Goal: Task Accomplishment & Management: Use online tool/utility

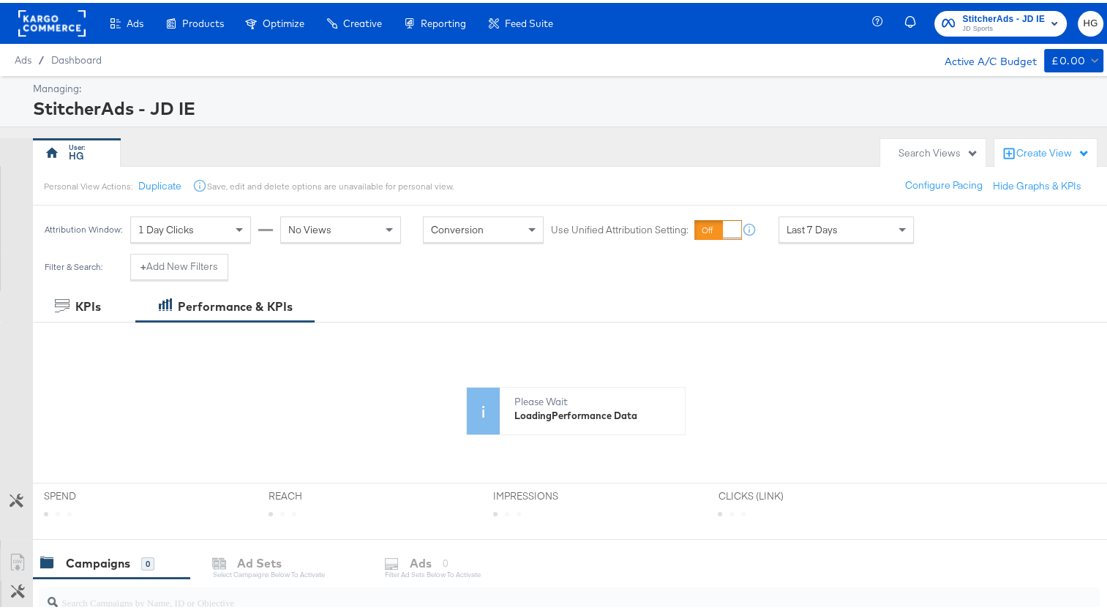
click at [996, 19] on span "StitcherAds - JD IE" at bounding box center [1003, 16] width 83 height 15
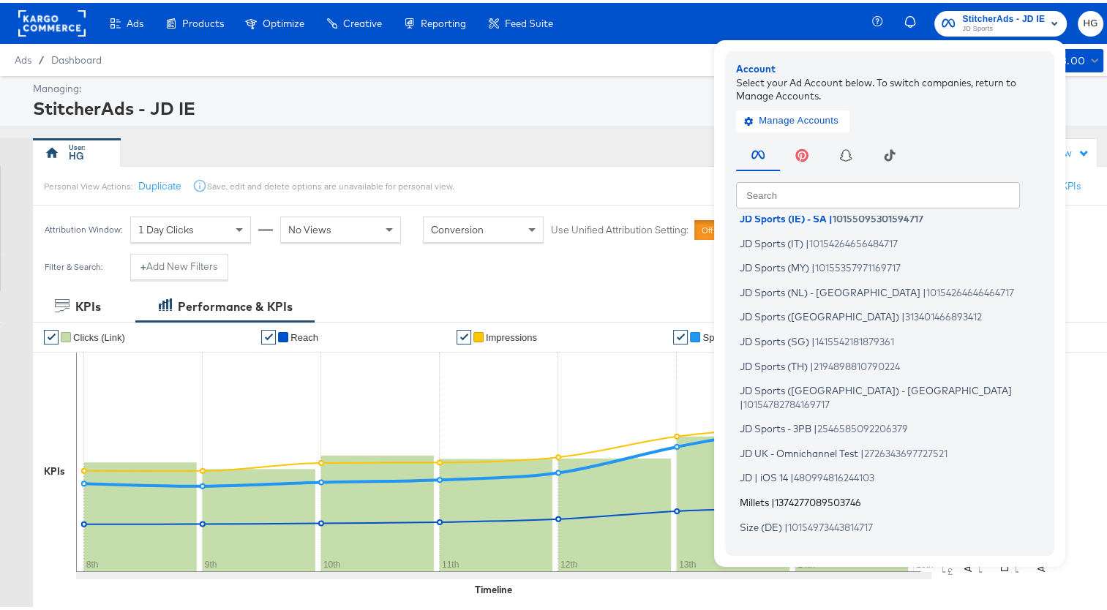
scroll to position [366, 0]
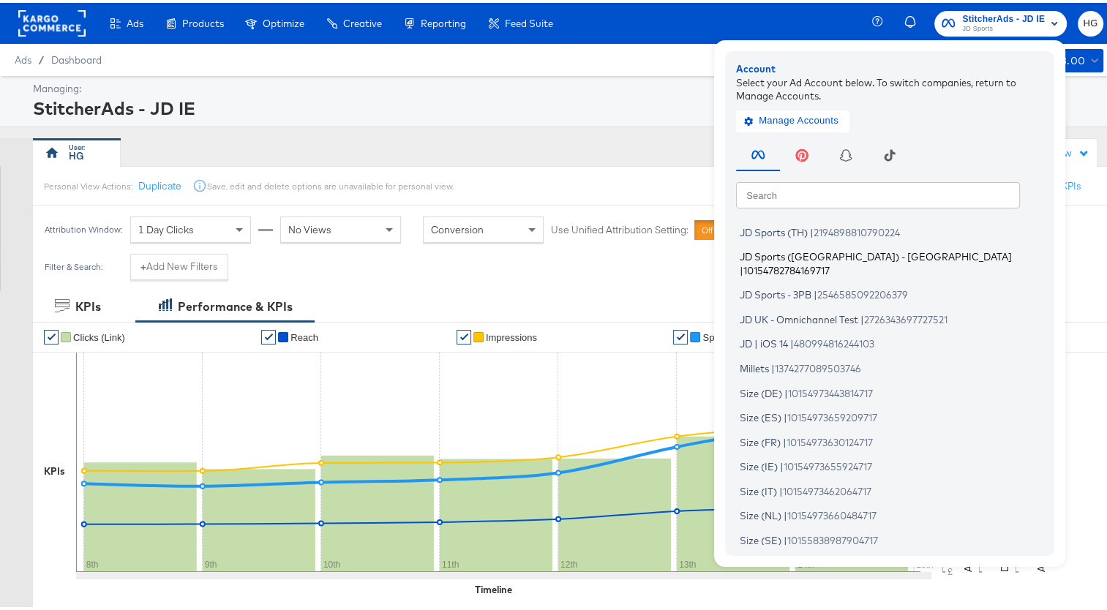
click at [796, 256] on span "JD Sports ([GEOGRAPHIC_DATA]) - [GEOGRAPHIC_DATA]" at bounding box center [875, 254] width 272 height 12
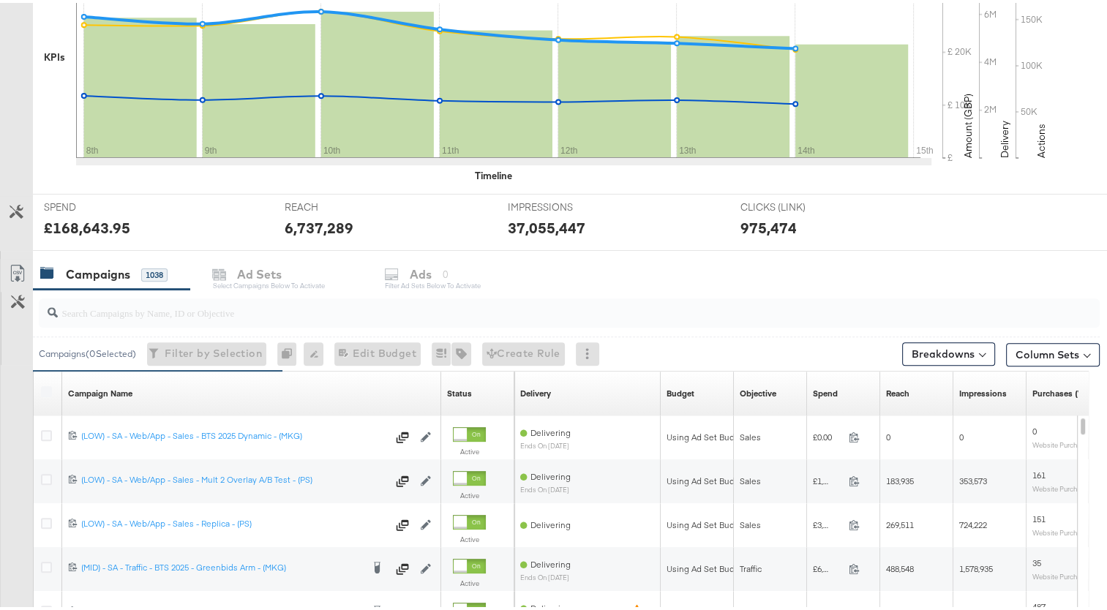
scroll to position [439, 0]
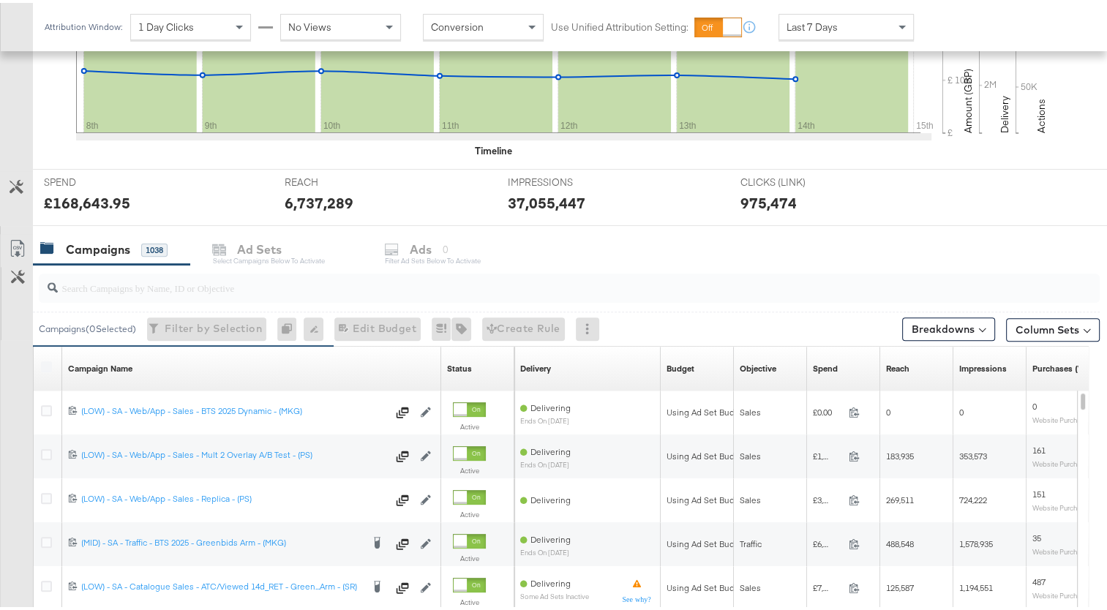
click at [120, 286] on input "search" at bounding box center [531, 279] width 946 height 29
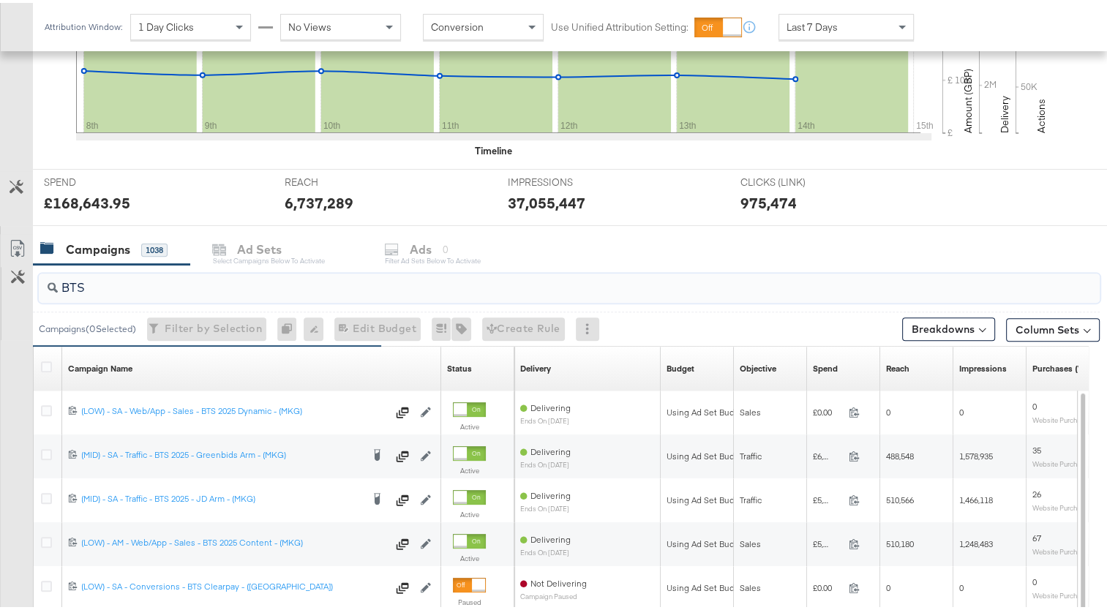
type input "BTS"
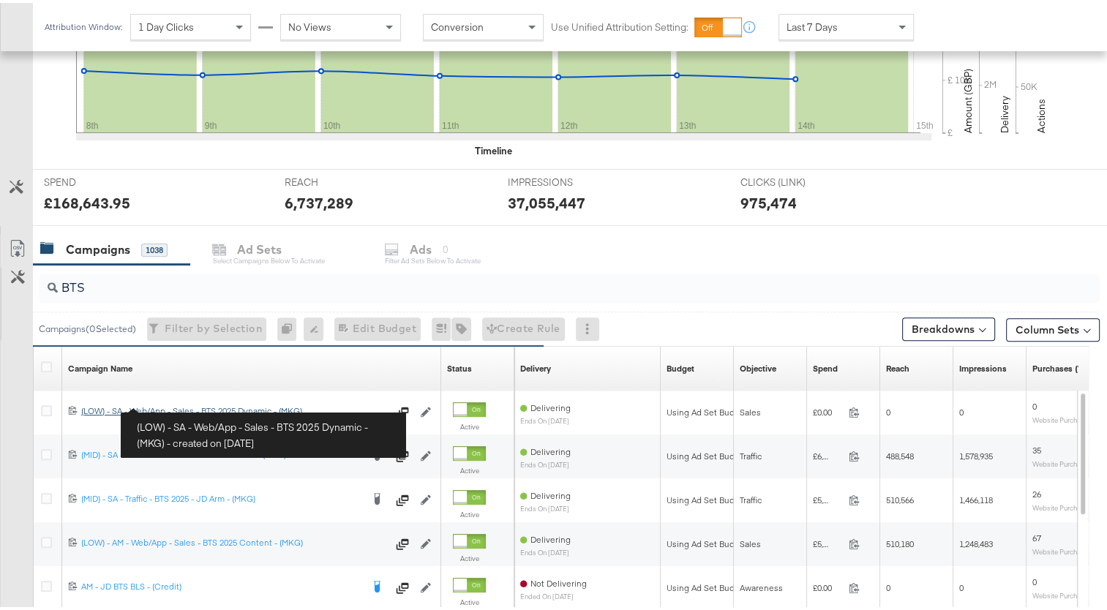
drag, startPoint x: 176, startPoint y: 403, endPoint x: 132, endPoint y: 407, distance: 44.0
click at [176, 403] on div "(LOW) - SA - Web/App - Sales - BTS 2025 Dynamic - (MKG) (LOW) - SA - Web/App - …" at bounding box center [234, 408] width 306 height 12
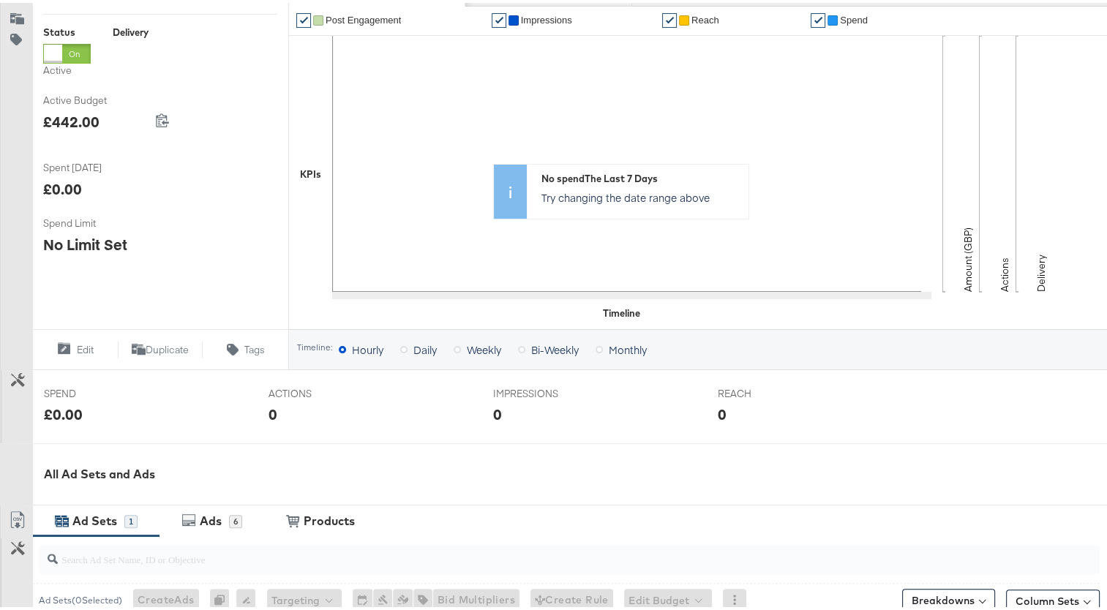
scroll to position [439, 0]
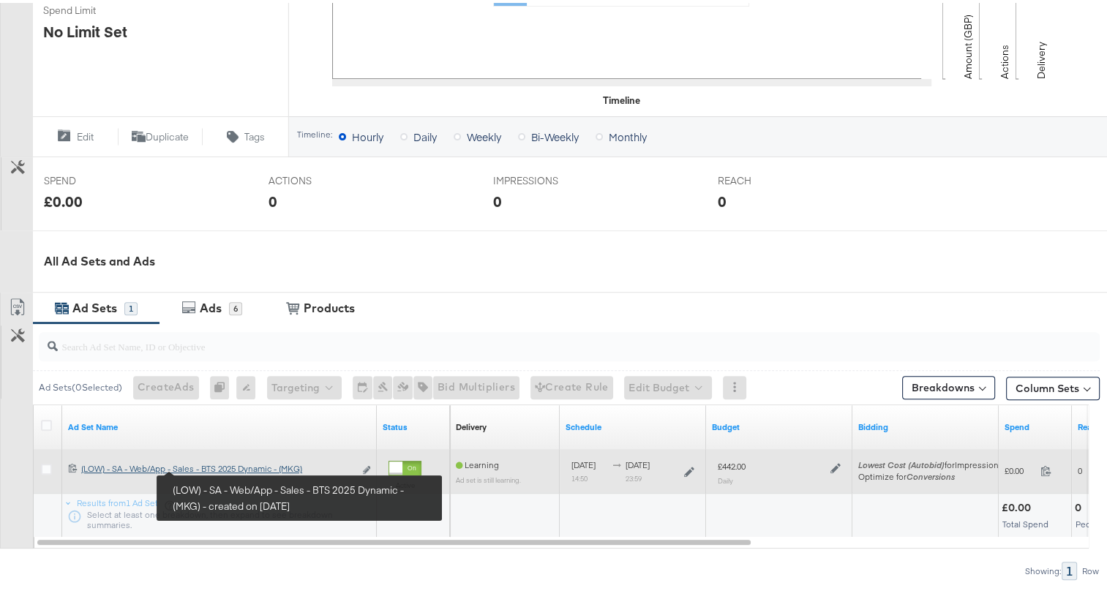
click at [211, 466] on div "(LOW) - SA - Web/App - Sales - BTS 2025 Dynamic - (MKG) (LOW) - SA - Web/App - …" at bounding box center [217, 466] width 273 height 12
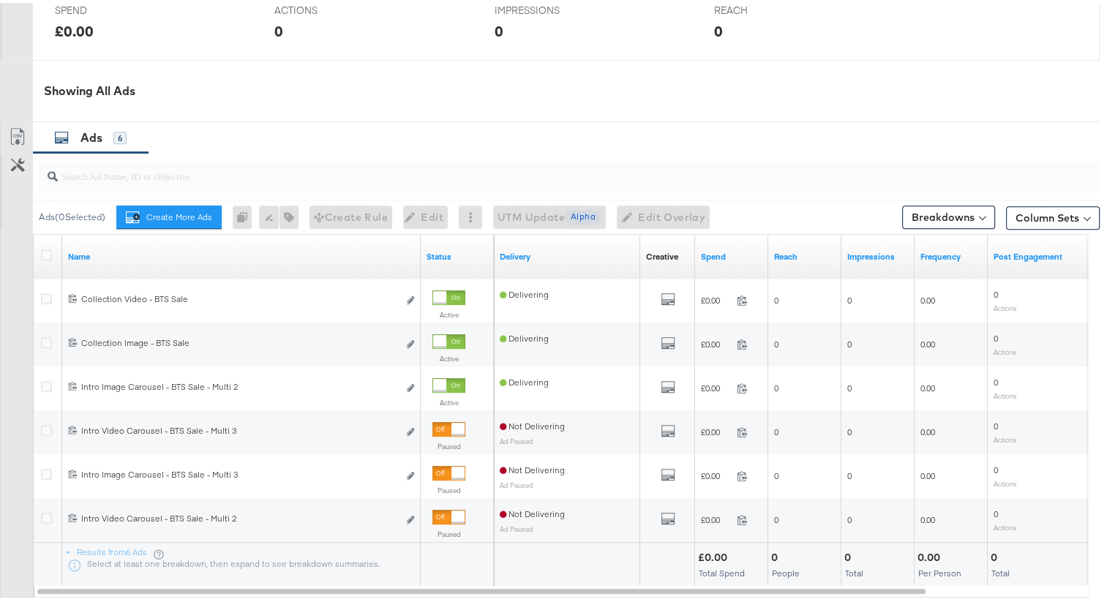
scroll to position [731, 0]
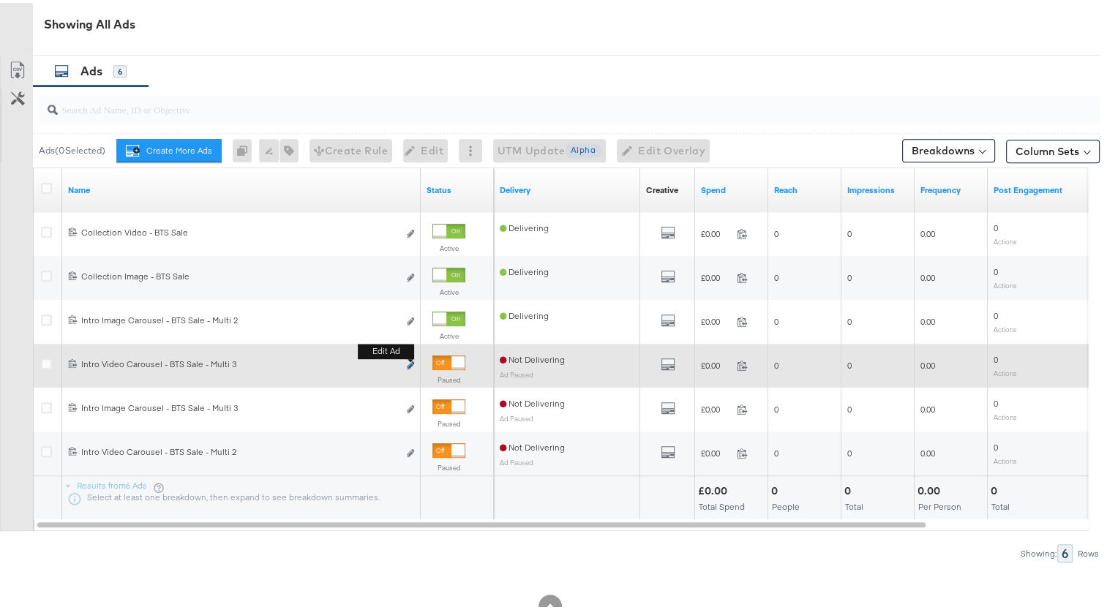
click at [413, 363] on div "120233137243710215 Intro Video Carousel - BTS Sale - Multi 3 Intro Video Carous…" at bounding box center [241, 363] width 358 height 27
click at [407, 361] on button "Edit ad" at bounding box center [410, 362] width 9 height 15
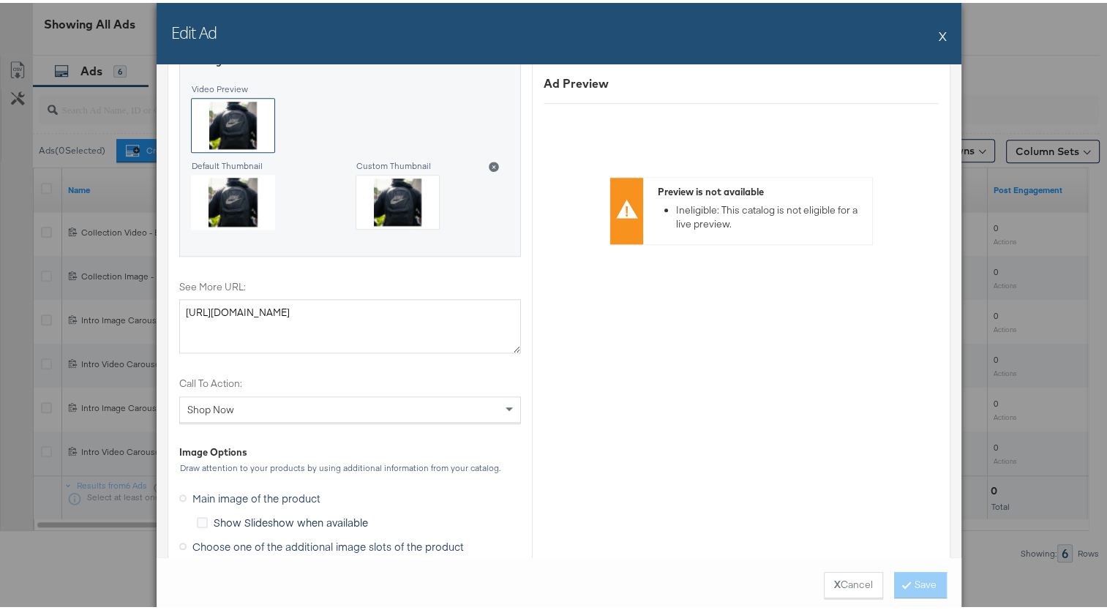
scroll to position [1682, 0]
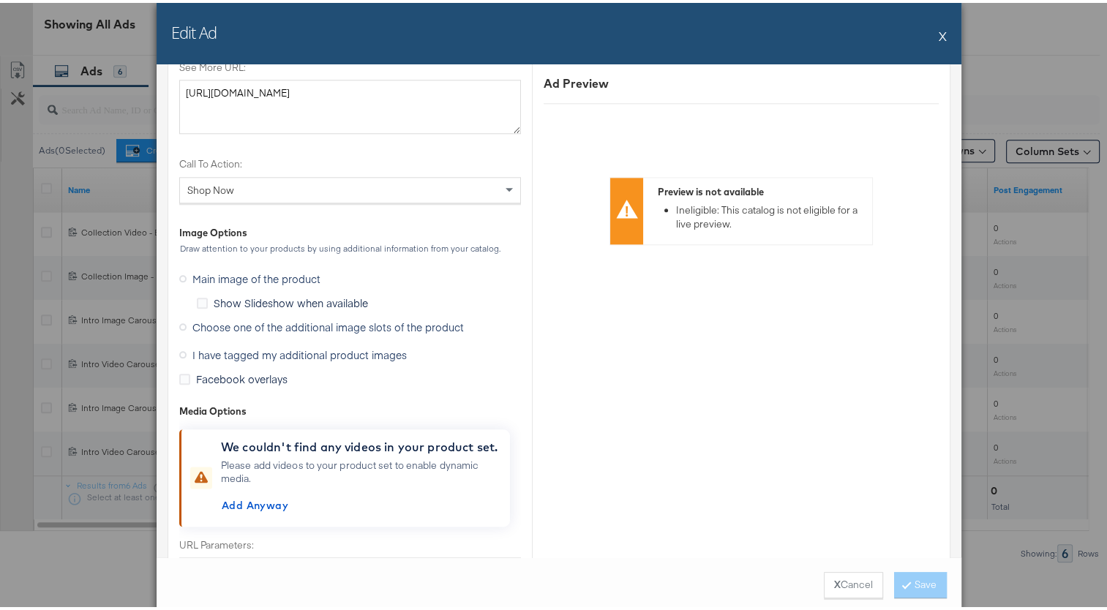
click at [179, 348] on icon at bounding box center [182, 351] width 7 height 7
click at [0, 0] on input "I have tagged my additional product images" at bounding box center [0, 0] width 0 height 0
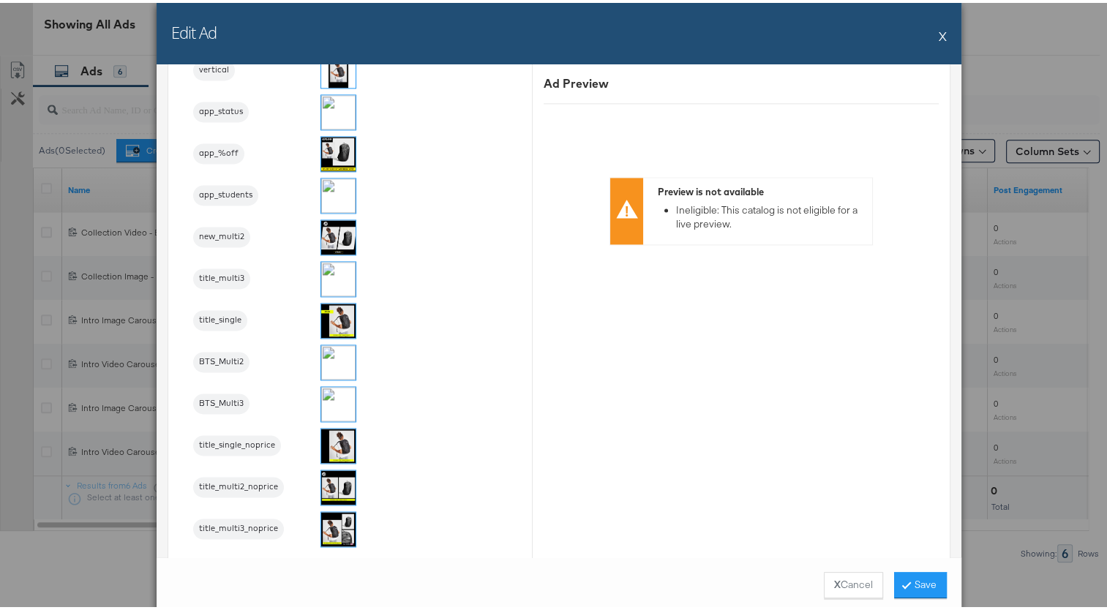
scroll to position [2267, 0]
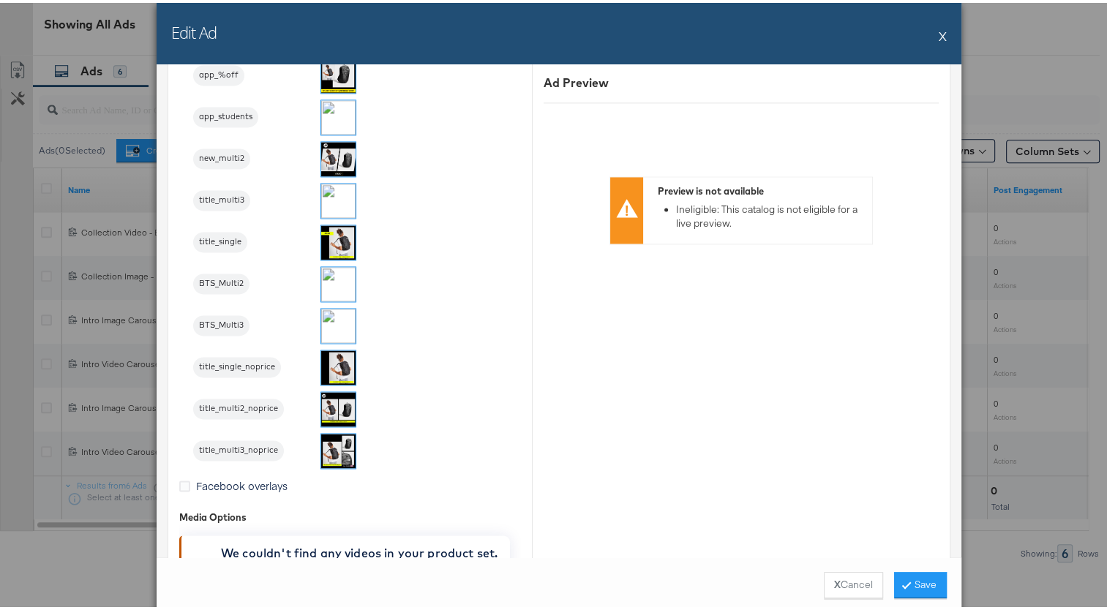
click at [341, 316] on img at bounding box center [338, 323] width 34 height 34
click at [922, 585] on button "Save" at bounding box center [920, 582] width 53 height 26
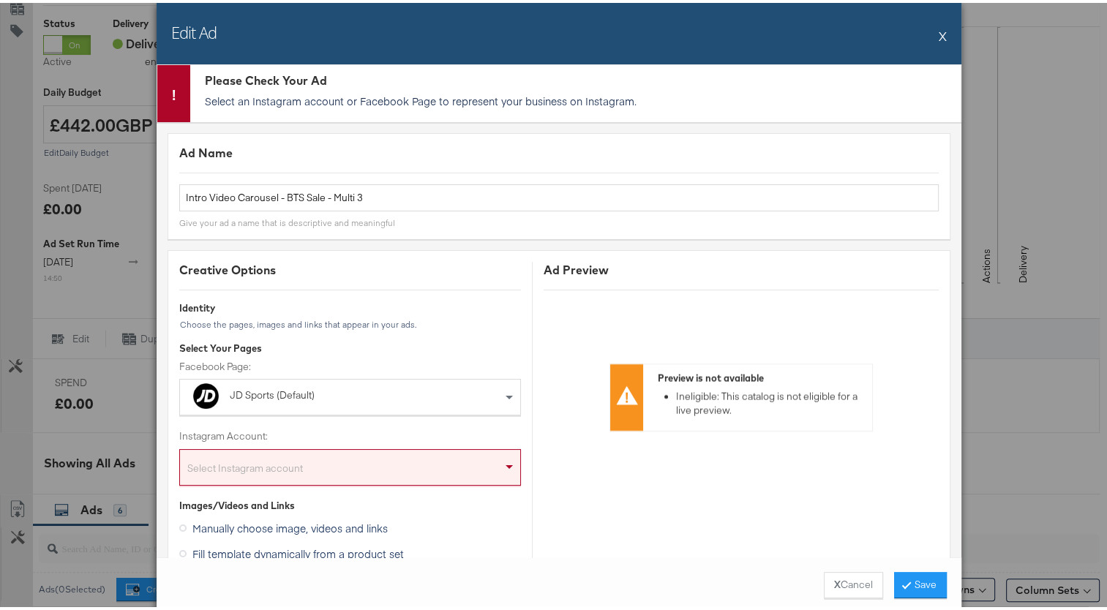
scroll to position [0, 0]
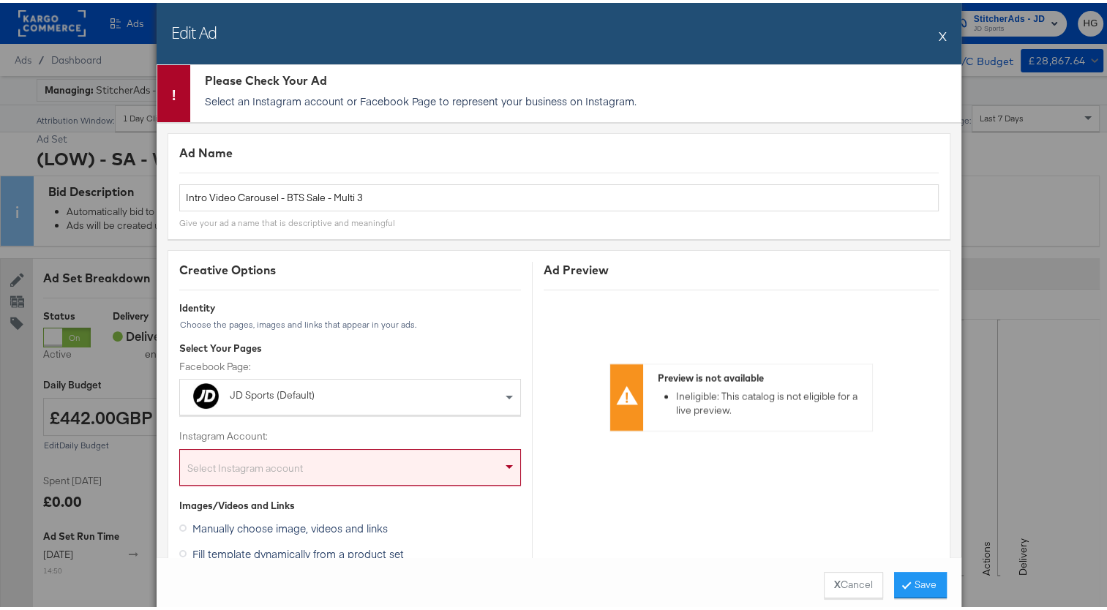
click at [252, 459] on div "Select Instagram account" at bounding box center [350, 467] width 340 height 29
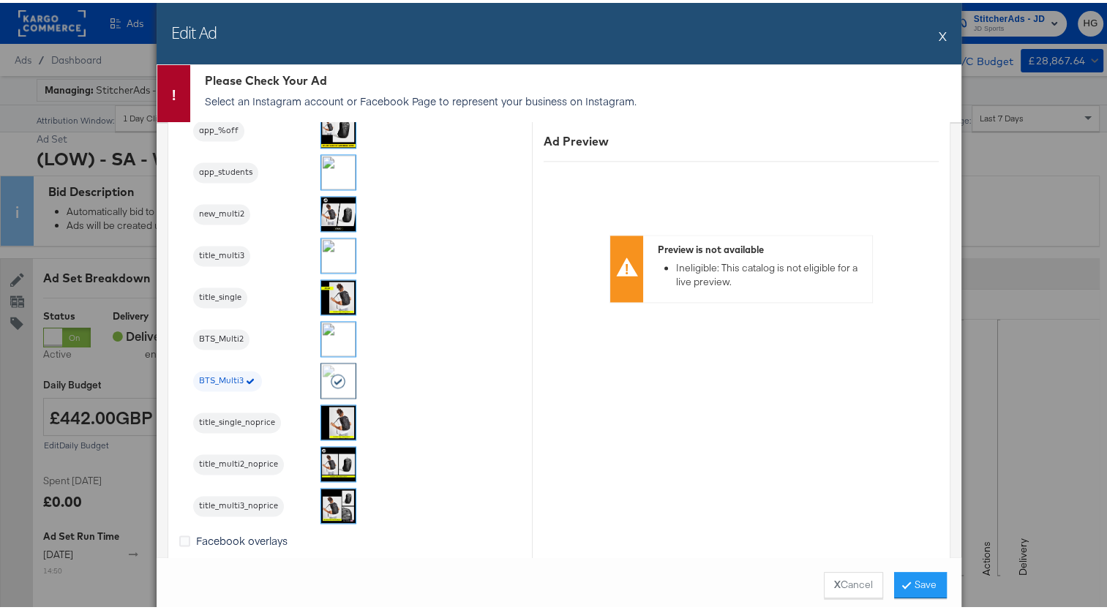
scroll to position [2267, 0]
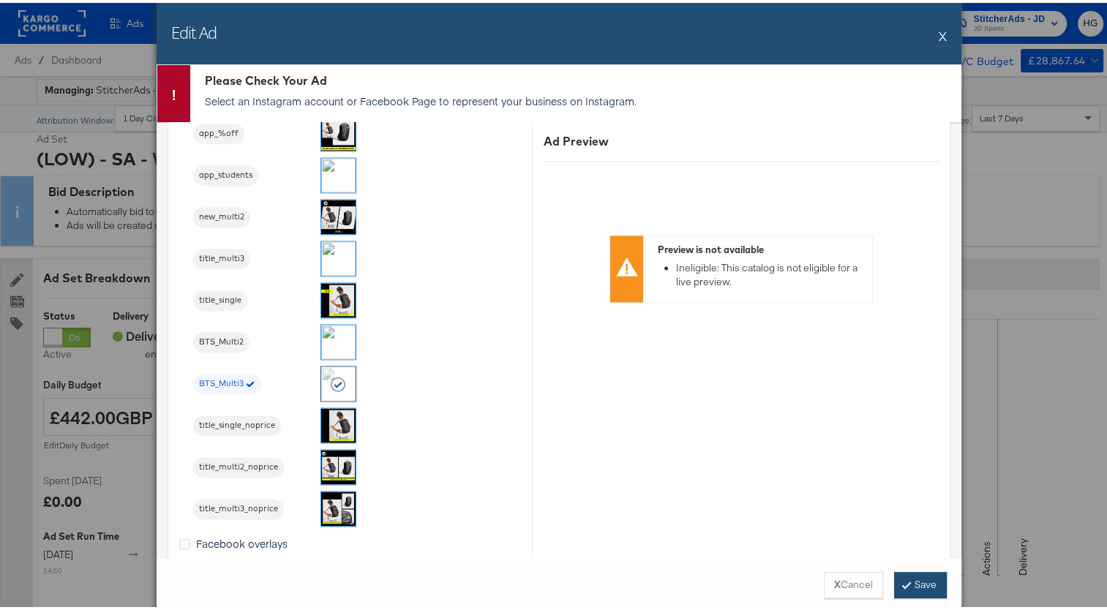
click at [925, 579] on button "Save" at bounding box center [920, 582] width 53 height 26
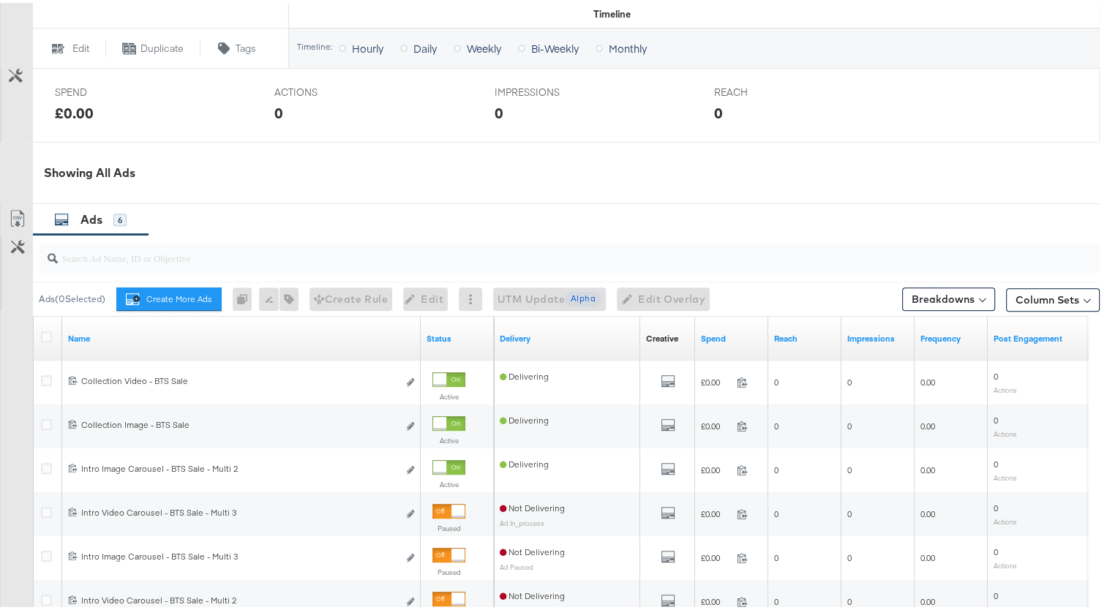
scroll to position [731, 0]
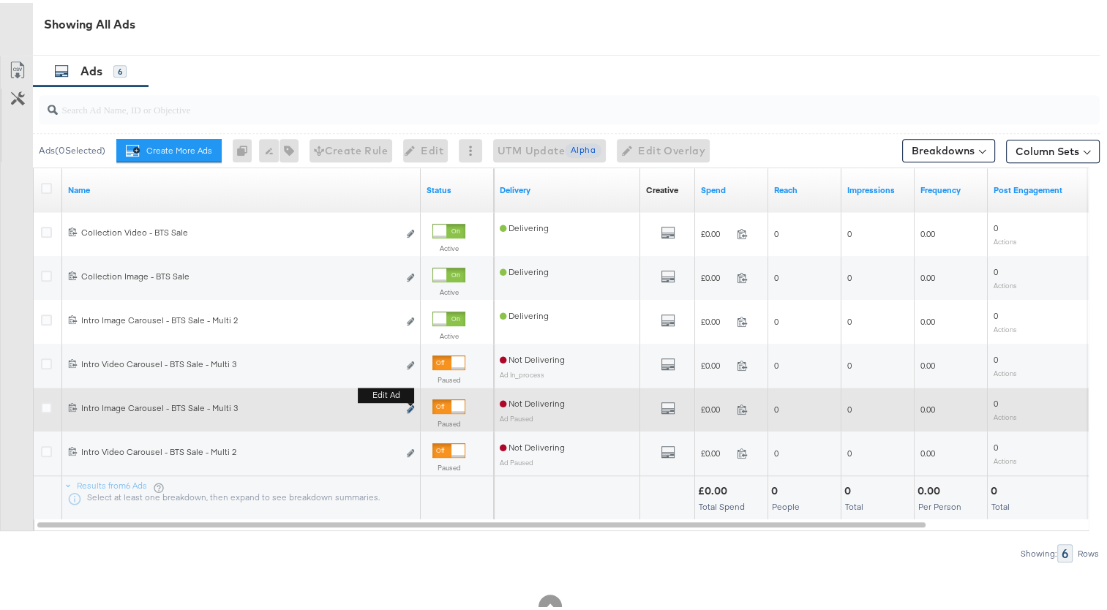
click at [410, 408] on icon "link" at bounding box center [410, 406] width 7 height 8
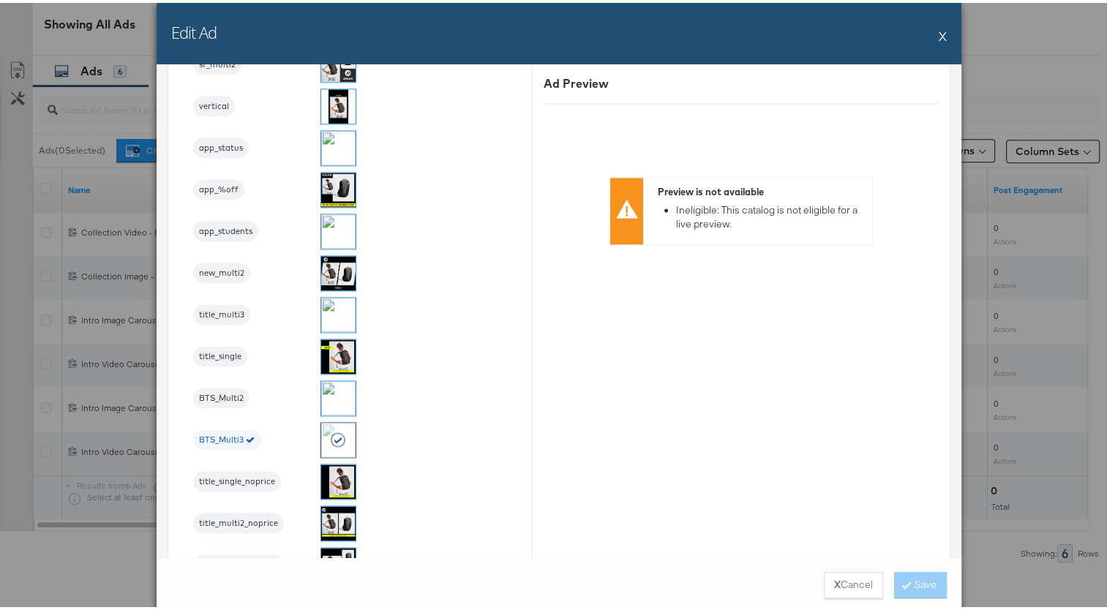
scroll to position [2048, 0]
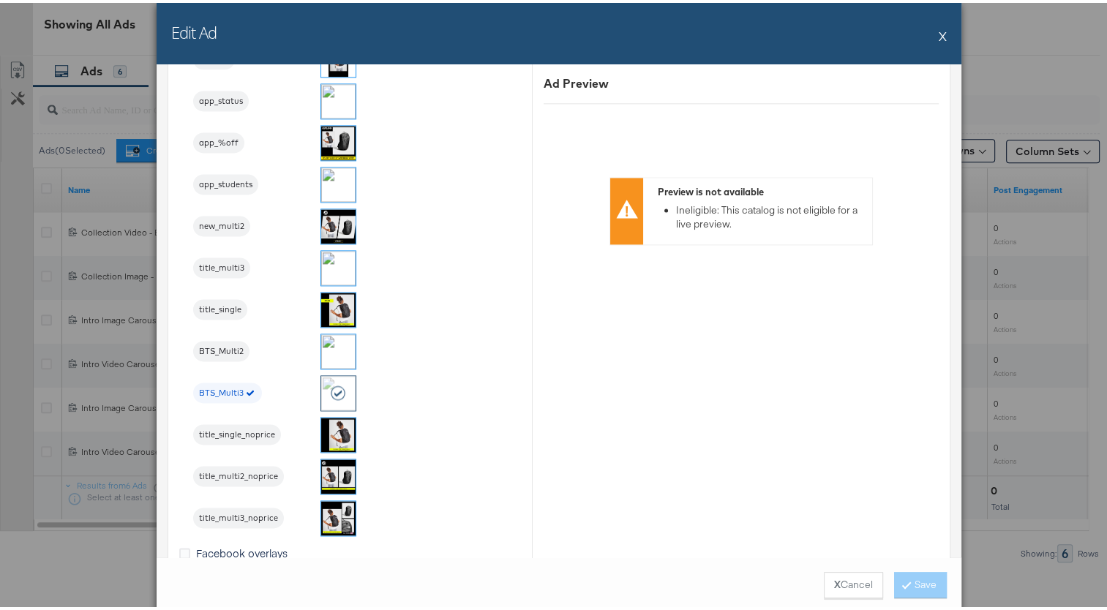
click at [945, 25] on div "Edit Ad X" at bounding box center [559, 30] width 805 height 61
click at [938, 33] on button "X" at bounding box center [942, 32] width 8 height 29
